Goal: Information Seeking & Learning: Compare options

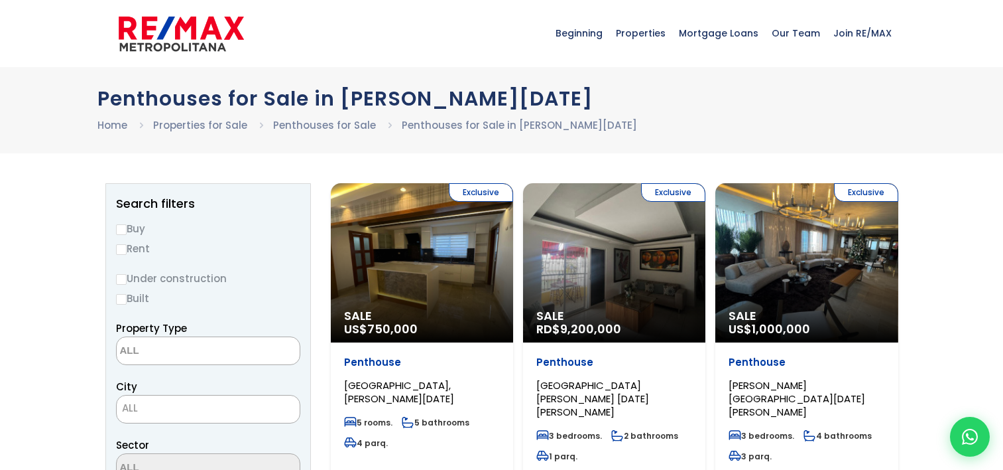
select select
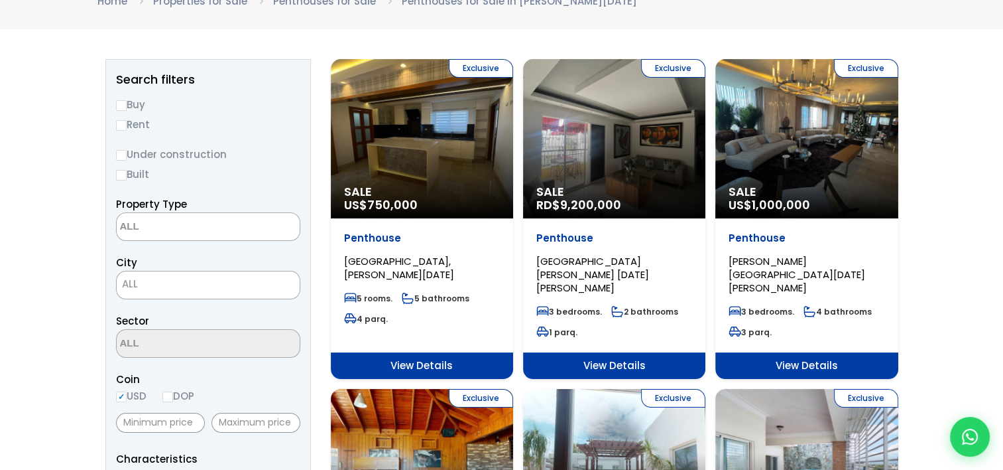
scroll to position [133, 0]
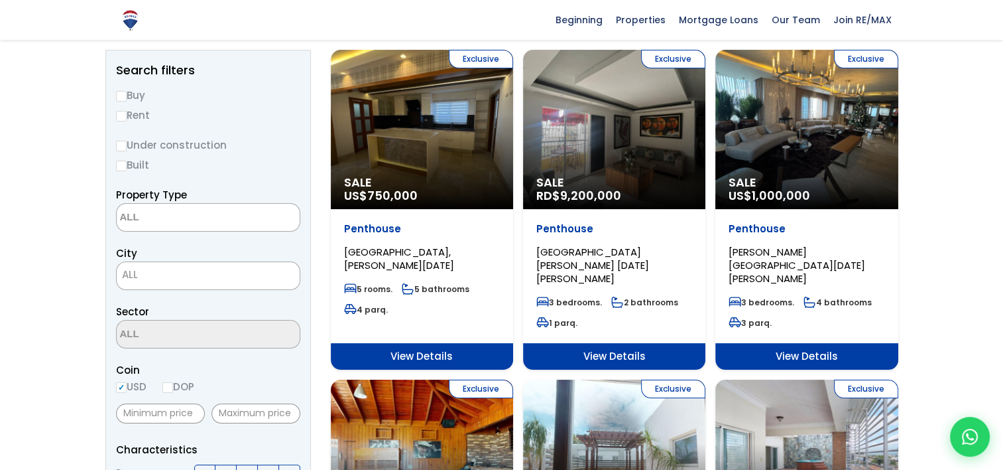
click at [117, 93] on input "Buy" at bounding box center [121, 96] width 11 height 11
radio input "true"
click at [118, 145] on input "Under construction" at bounding box center [121, 146] width 11 height 11
radio input "true"
click at [121, 164] on input "Built" at bounding box center [121, 165] width 11 height 11
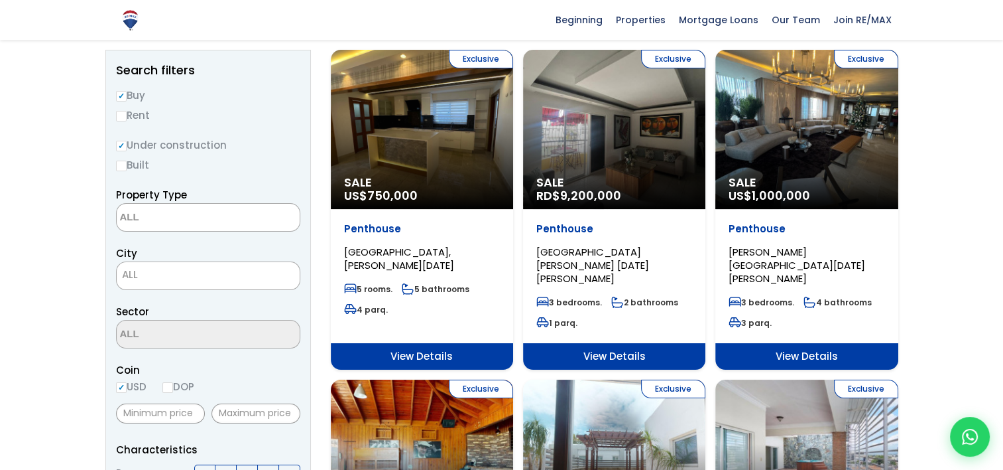
radio input "true"
click at [147, 219] on textarea "Search" at bounding box center [181, 218] width 129 height 29
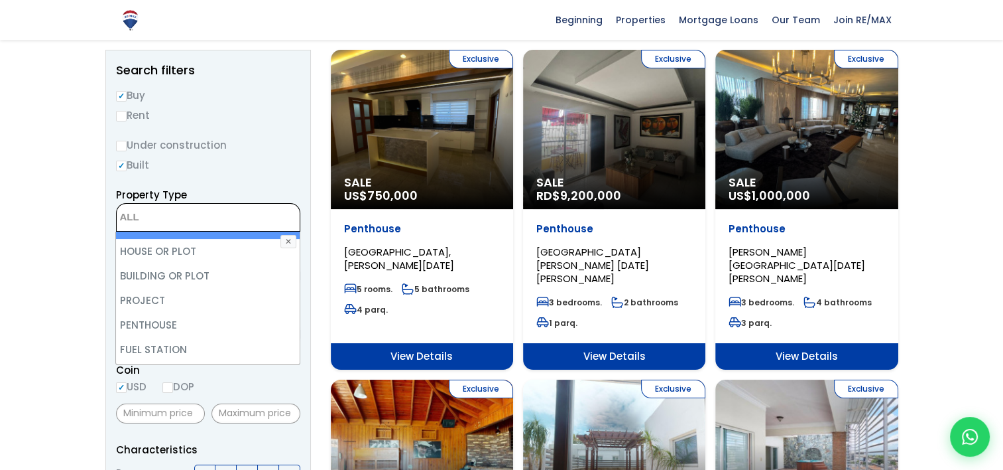
scroll to position [260, 0]
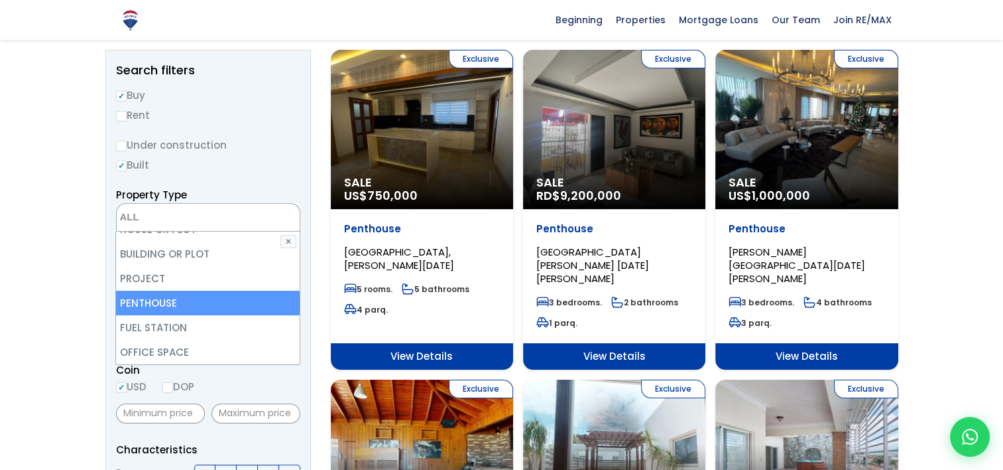
click at [172, 302] on li "PENTHOUSE" at bounding box center [207, 302] width 183 height 25
select select "penthouse"
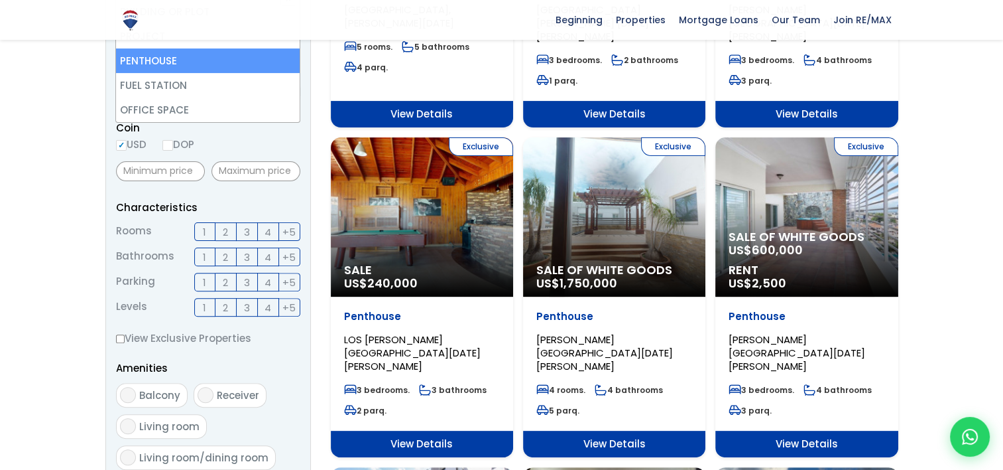
scroll to position [398, 0]
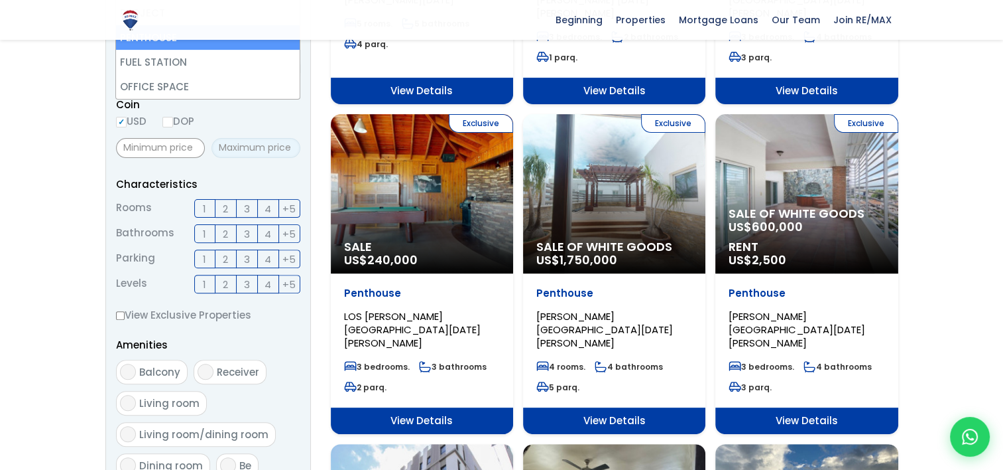
click at [240, 147] on input "text" at bounding box center [256, 148] width 89 height 20
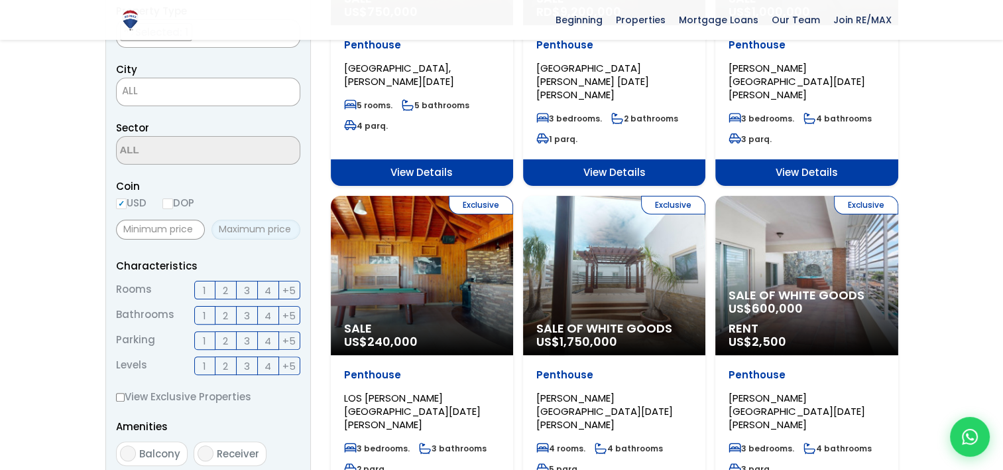
scroll to position [340, 0]
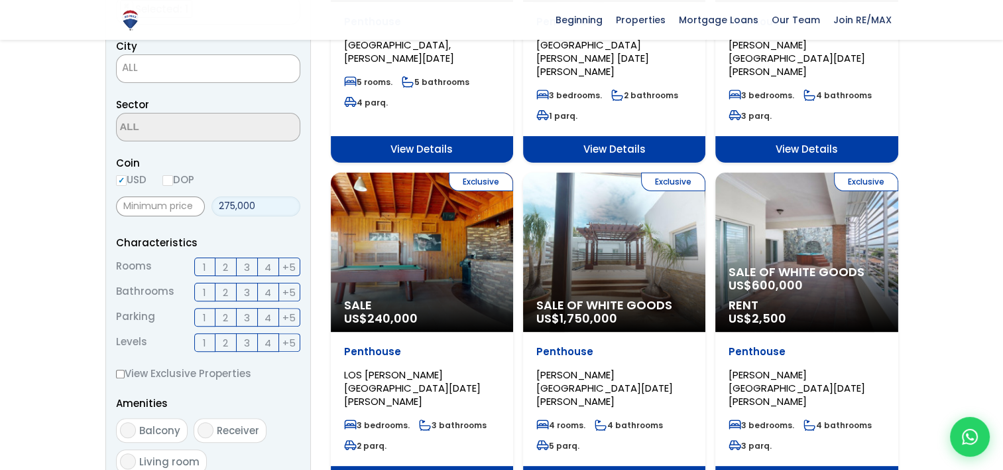
type input "275,000"
click at [249, 262] on label "3" at bounding box center [247, 266] width 21 height 19
click at [0, 0] on input "3" at bounding box center [0, 0] width 0 height 0
click at [251, 288] on label "3" at bounding box center [247, 292] width 21 height 19
click at [0, 0] on input "3" at bounding box center [0, 0] width 0 height 0
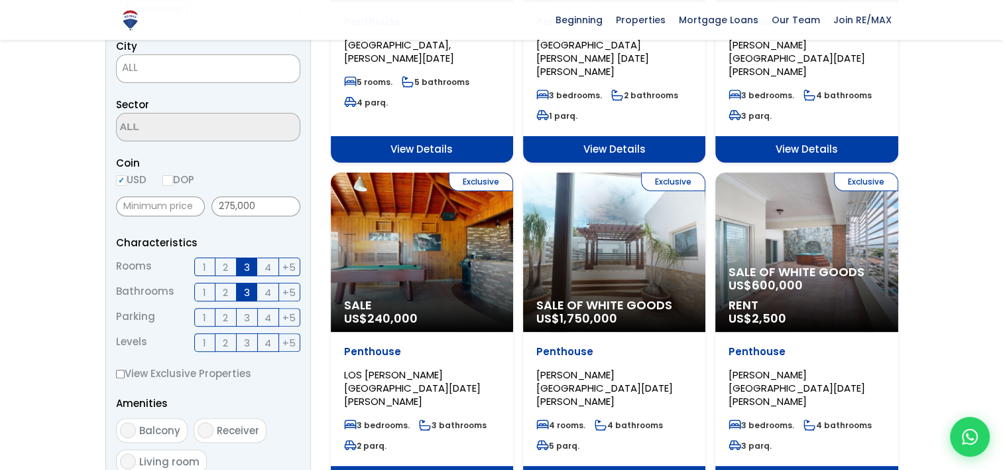
click at [227, 316] on span "2" at bounding box center [225, 317] width 5 height 17
click at [0, 0] on input "2" at bounding box center [0, 0] width 0 height 0
click at [228, 336] on span "2" at bounding box center [225, 342] width 5 height 17
click at [0, 0] on input "2" at bounding box center [0, 0] width 0 height 0
click at [244, 342] on span "3" at bounding box center [247, 342] width 6 height 17
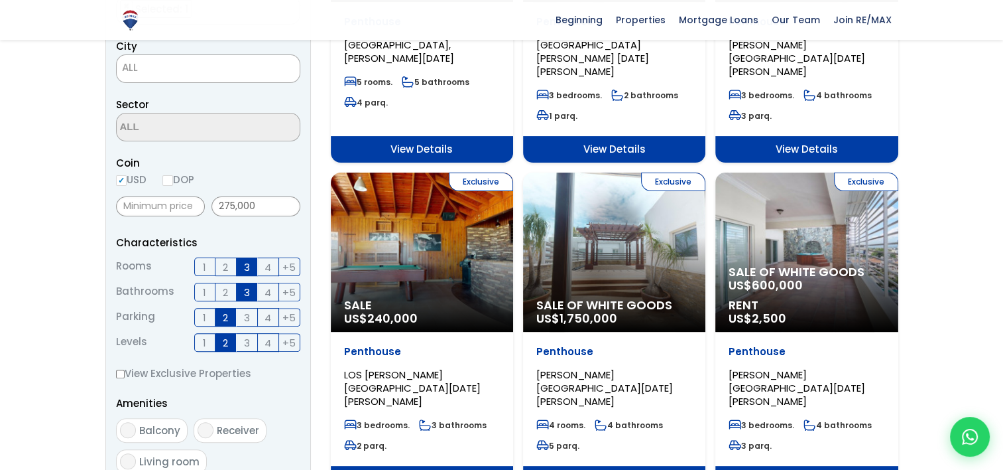
click at [0, 0] on input "3" at bounding box center [0, 0] width 0 height 0
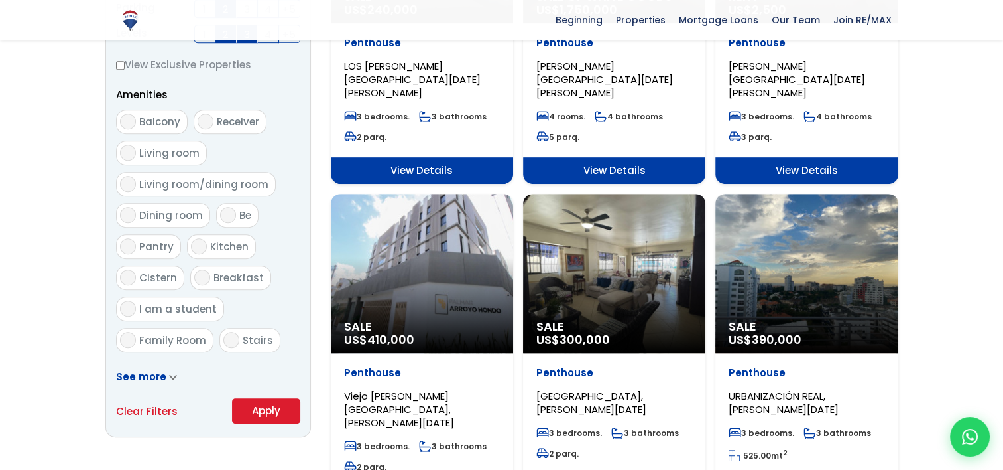
scroll to position [671, 0]
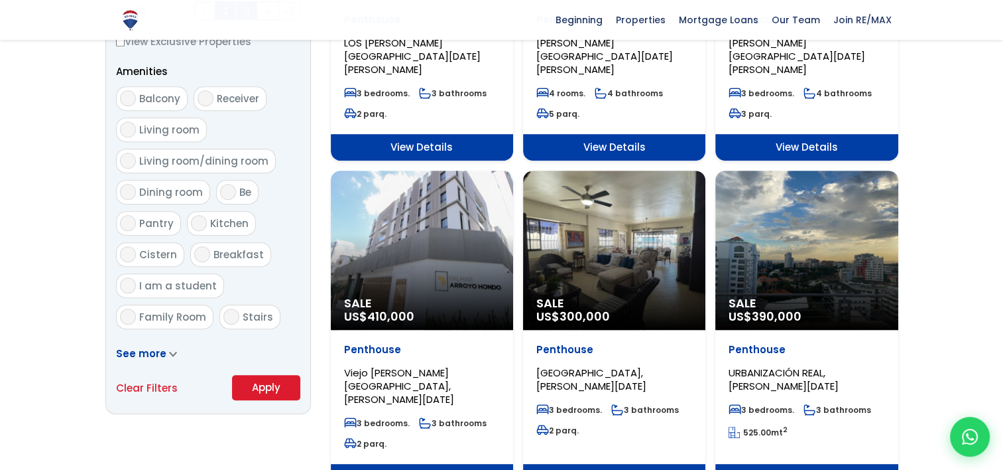
click at [130, 349] on span "See more" at bounding box center [141, 353] width 50 height 14
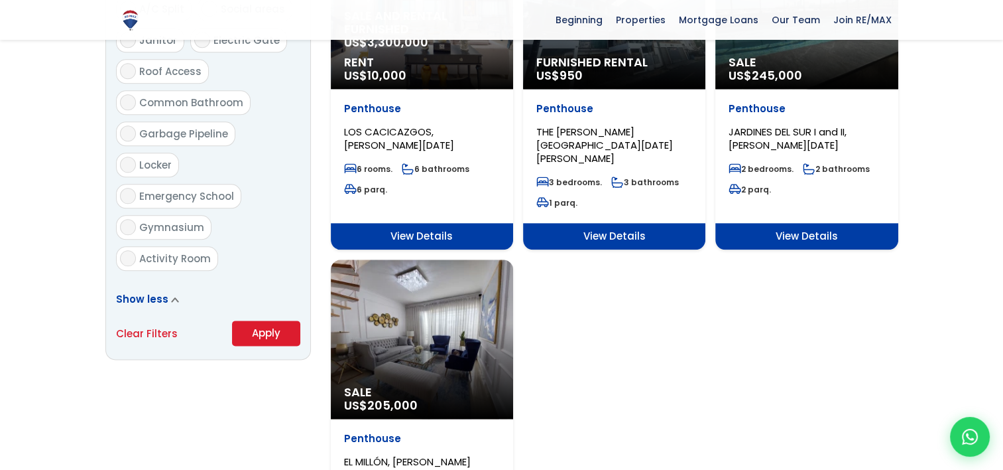
scroll to position [1600, 0]
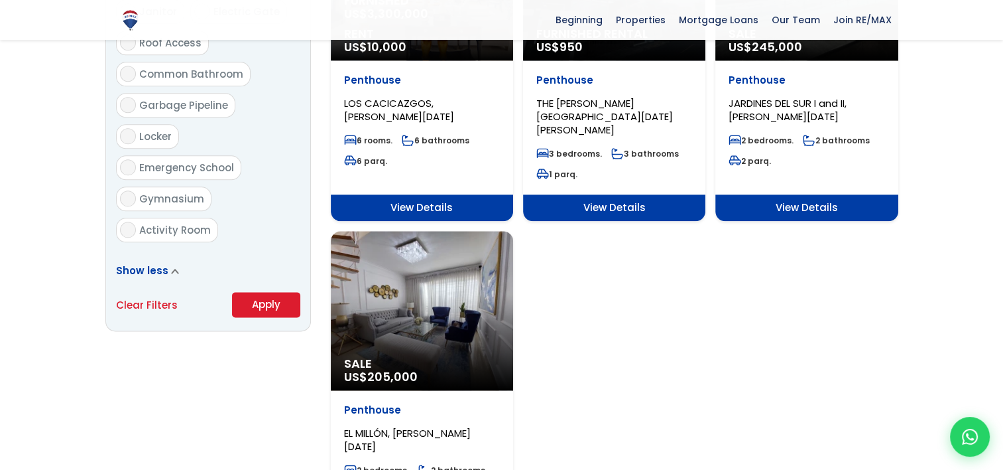
click at [268, 292] on button "Apply" at bounding box center [266, 304] width 68 height 25
